Goal: Entertainment & Leisure: Consume media (video, audio)

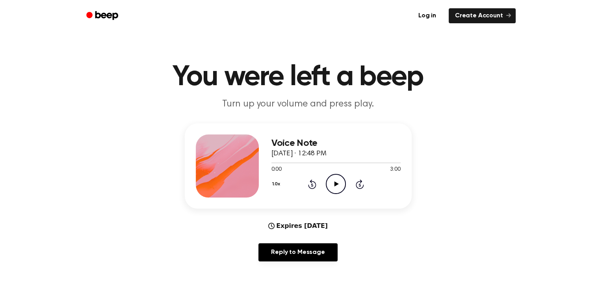
click at [337, 184] on icon at bounding box center [337, 183] width 4 height 5
drag, startPoint x: 337, startPoint y: 184, endPoint x: 333, endPoint y: 189, distance: 6.4
drag, startPoint x: 333, startPoint y: 189, endPoint x: 342, endPoint y: 198, distance: 12.8
click at [342, 198] on div "Voice Note [DATE] · 12:48 PM 0:27 3:00 Your browser does not support the [objec…" at bounding box center [298, 165] width 227 height 85
click at [334, 184] on icon at bounding box center [336, 183] width 4 height 5
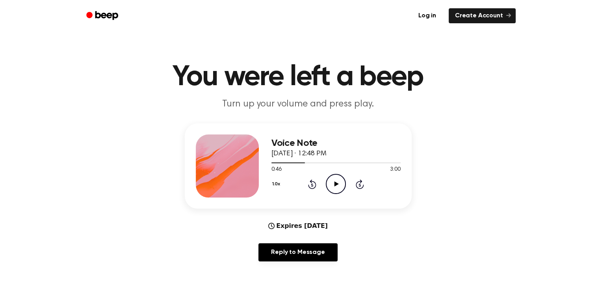
click at [335, 183] on icon at bounding box center [337, 183] width 4 height 5
click at [335, 183] on icon at bounding box center [336, 183] width 4 height 5
click at [335, 183] on icon at bounding box center [337, 183] width 4 height 5
click at [334, 182] on icon "Pause Audio" at bounding box center [336, 184] width 20 height 20
click at [338, 188] on icon "Play Audio" at bounding box center [336, 184] width 20 height 20
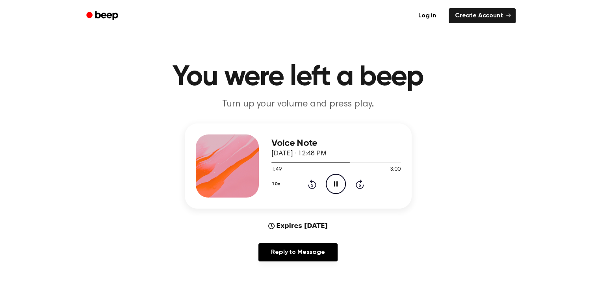
click at [338, 188] on icon "Pause Audio" at bounding box center [336, 184] width 20 height 20
drag, startPoint x: 338, startPoint y: 188, endPoint x: 333, endPoint y: 191, distance: 5.8
click at [333, 191] on icon "Play Audio" at bounding box center [336, 184] width 20 height 20
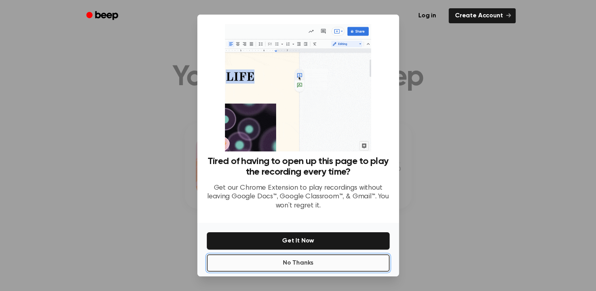
click at [309, 260] on button "No Thanks" at bounding box center [298, 262] width 183 height 17
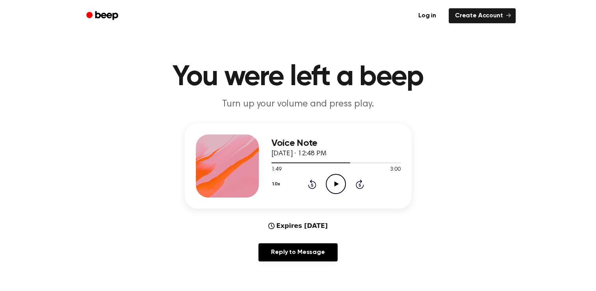
click at [336, 186] on icon "Play Audio" at bounding box center [336, 184] width 20 height 20
drag, startPoint x: 336, startPoint y: 186, endPoint x: 334, endPoint y: 190, distance: 4.6
click at [334, 190] on icon "Pause Audio" at bounding box center [336, 184] width 20 height 20
click at [335, 185] on icon at bounding box center [337, 183] width 4 height 5
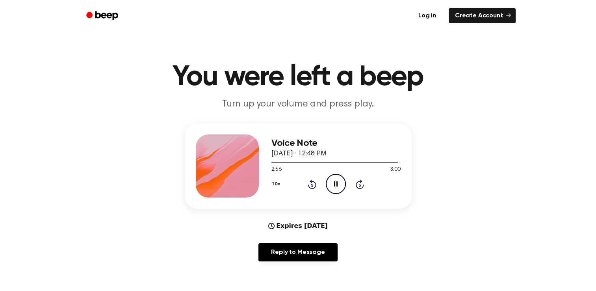
click at [314, 185] on icon "Rewind 5 seconds" at bounding box center [312, 184] width 9 height 10
click at [314, 186] on icon "Rewind 5 seconds" at bounding box center [312, 184] width 9 height 10
click at [336, 182] on icon "Play Audio" at bounding box center [336, 184] width 20 height 20
click at [338, 182] on icon "Pause Audio" at bounding box center [336, 184] width 20 height 20
